Goal: Check status: Check status

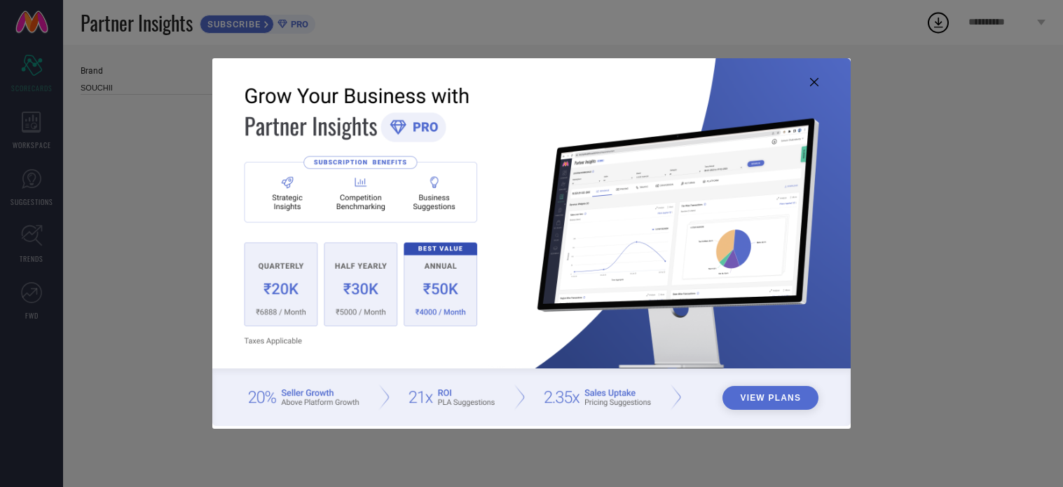
type input "All"
click at [816, 84] on icon at bounding box center [814, 82] width 8 height 8
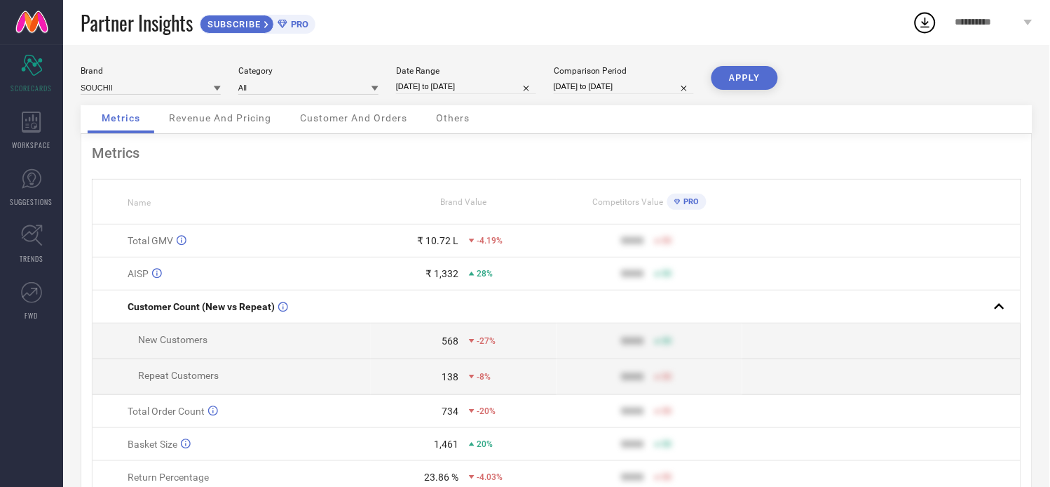
click at [428, 89] on input "[DATE] to [DATE]" at bounding box center [466, 86] width 140 height 15
select select "6"
select select "2025"
select select "7"
select select "2025"
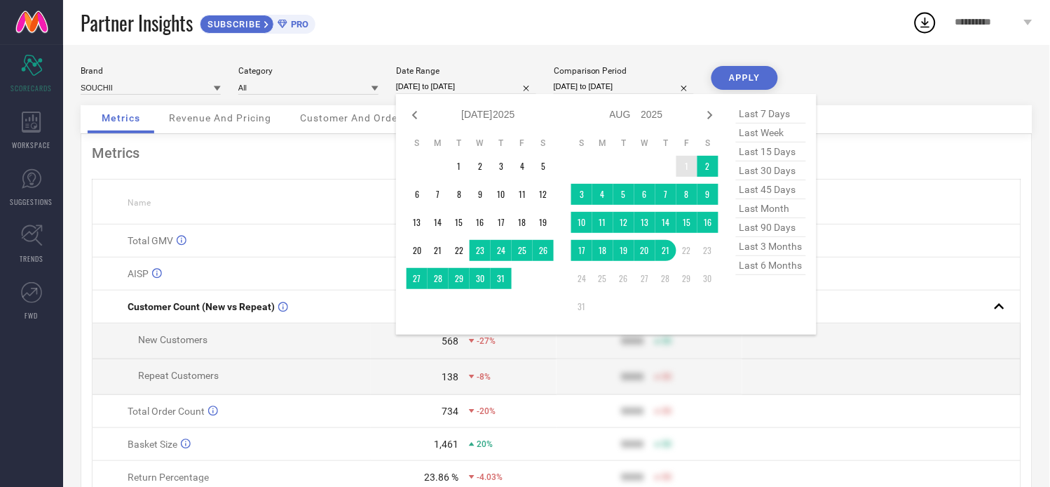
click at [685, 159] on td "1" at bounding box center [687, 166] width 21 height 21
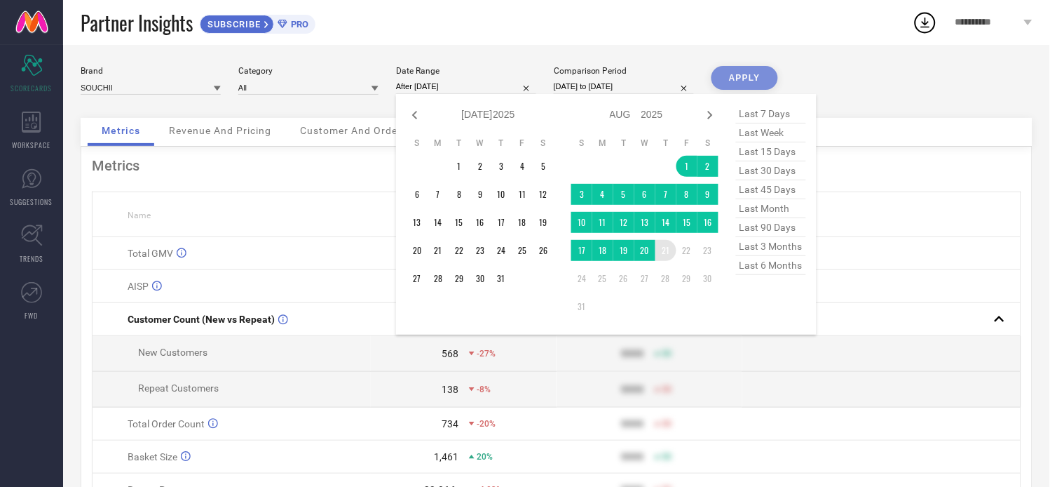
type input "[DATE] to [DATE]"
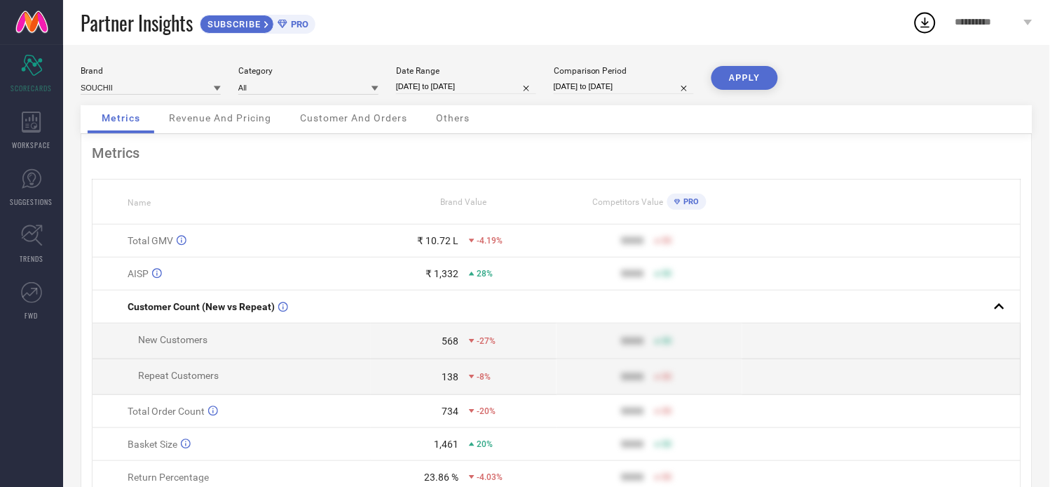
select select "6"
select select "2024"
select select "7"
select select "2024"
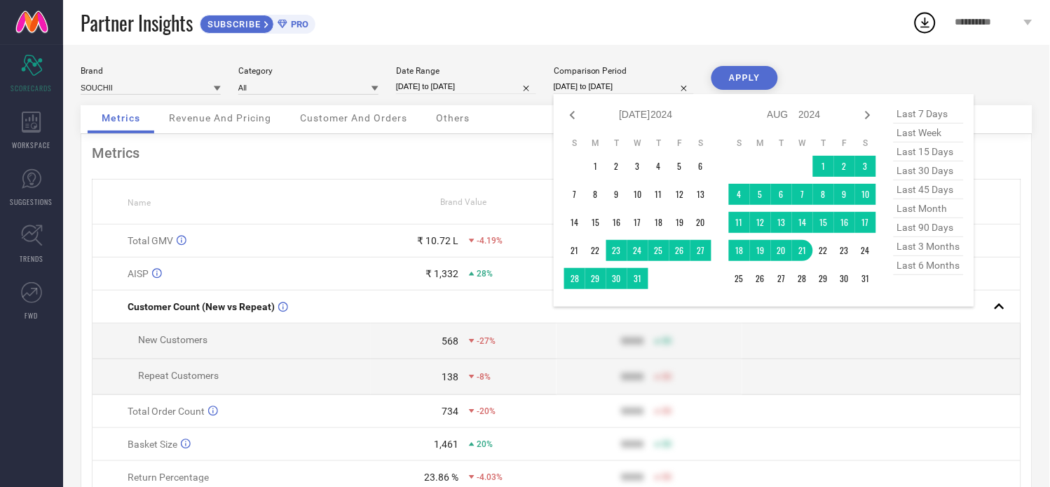
click at [579, 87] on input "[DATE] to [DATE]" at bounding box center [624, 86] width 140 height 15
click at [816, 166] on td "1" at bounding box center [823, 166] width 21 height 21
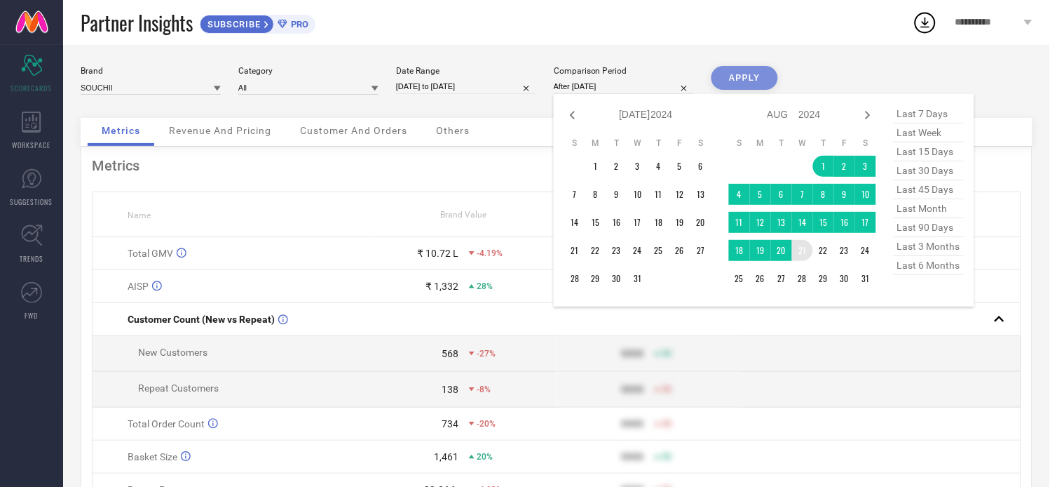
type input "[DATE] to [DATE]"
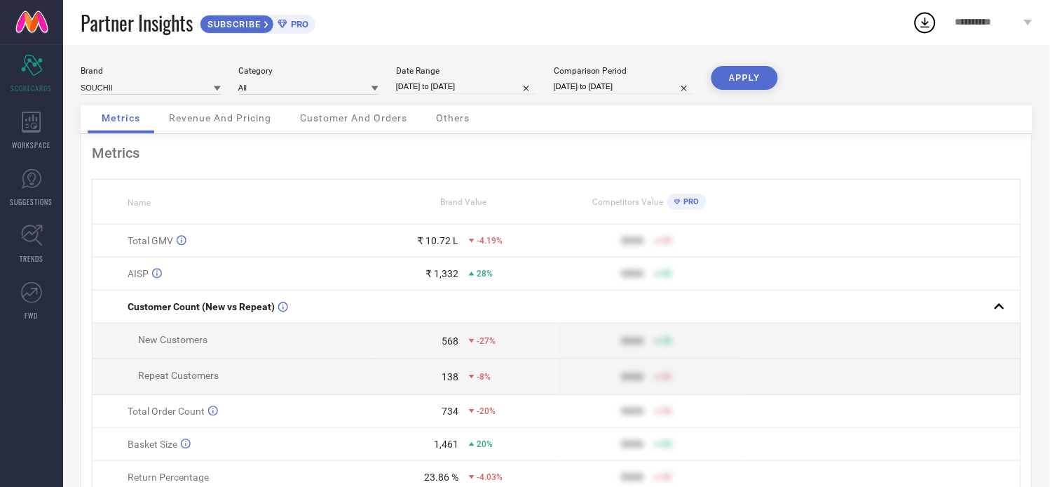
click at [754, 79] on button "APPLY" at bounding box center [745, 78] width 67 height 24
